Goal: Task Accomplishment & Management: Complete application form

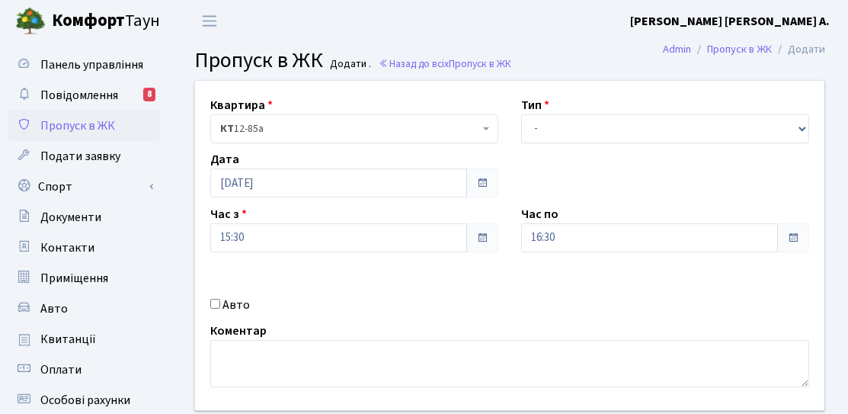
click at [226, 300] on label "Авто" at bounding box center [236, 305] width 27 height 18
click at [220, 300] on input "Авто" at bounding box center [215, 304] width 10 height 10
checkbox input "true"
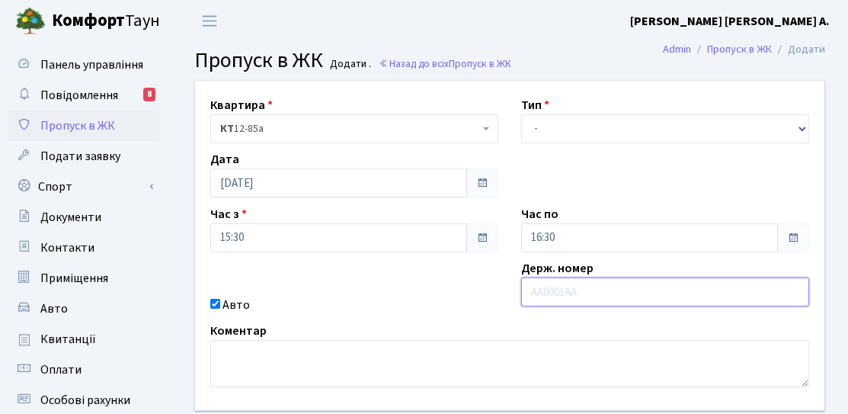
paste input "Ка4248на"
type input "Ка4248на"
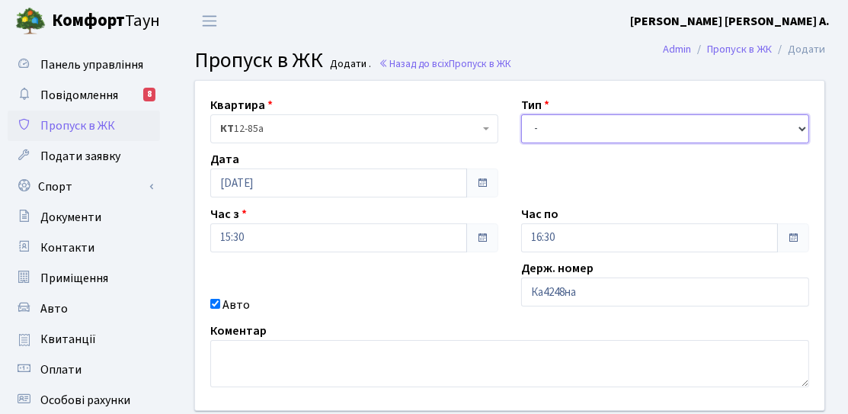
drag, startPoint x: 552, startPoint y: 122, endPoint x: 556, endPoint y: 140, distance: 18.9
click at [552, 122] on select "- Доставка Таксі Гості Сервіс" at bounding box center [665, 128] width 288 height 29
select select "3"
click at [521, 114] on select "- Доставка Таксі Гості Сервіс" at bounding box center [665, 128] width 288 height 29
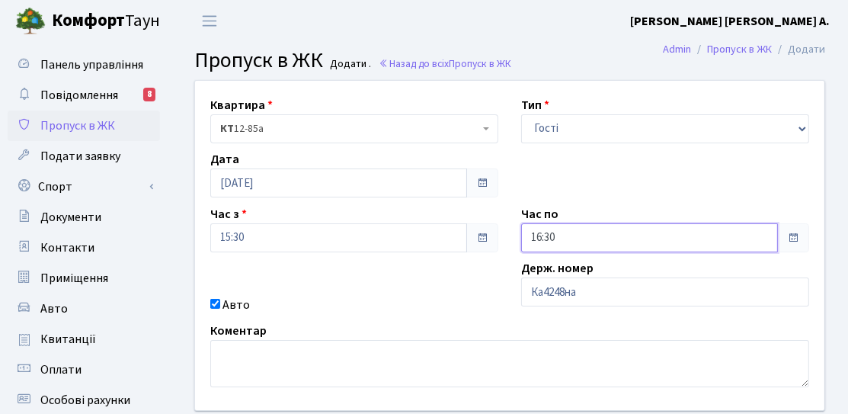
click at [548, 238] on input "16:30" at bounding box center [649, 237] width 257 height 29
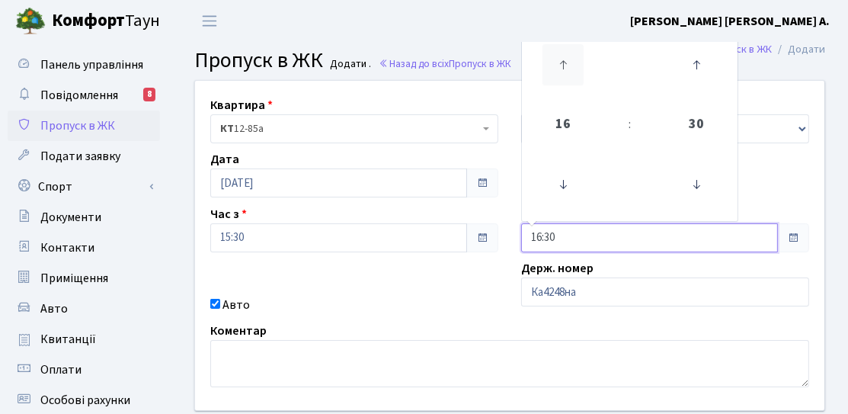
click at [547, 63] on icon at bounding box center [563, 64] width 41 height 41
click at [556, 66] on icon at bounding box center [563, 64] width 41 height 41
type input "20:30"
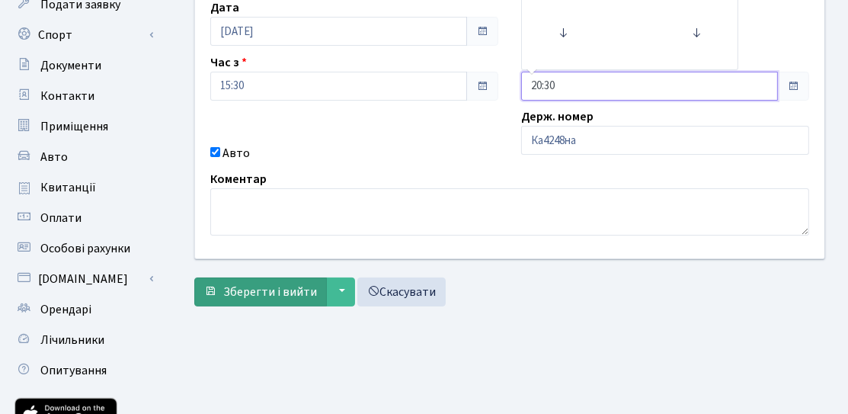
scroll to position [152, 0]
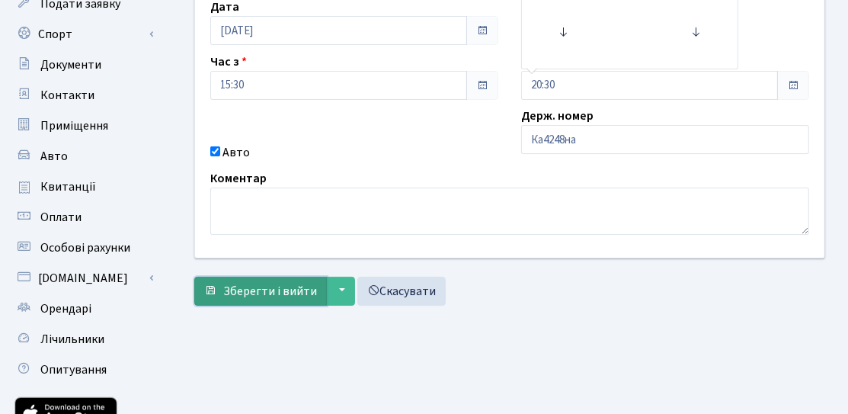
click at [263, 297] on span "Зберегти і вийти" at bounding box center [270, 291] width 94 height 17
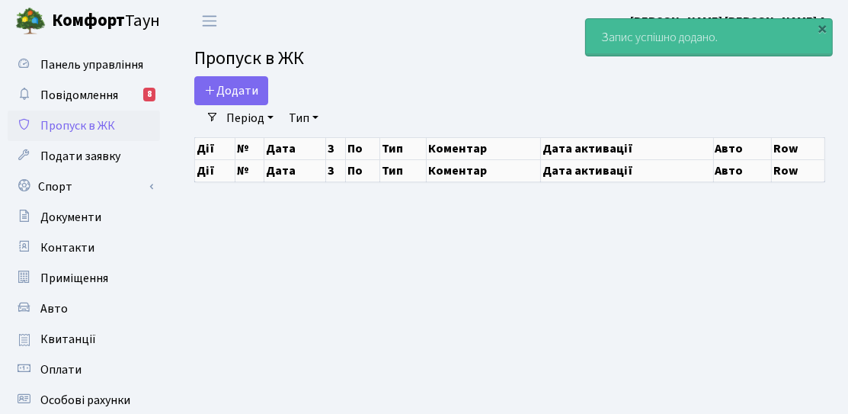
select select "25"
